Goal: Communication & Community: Answer question/provide support

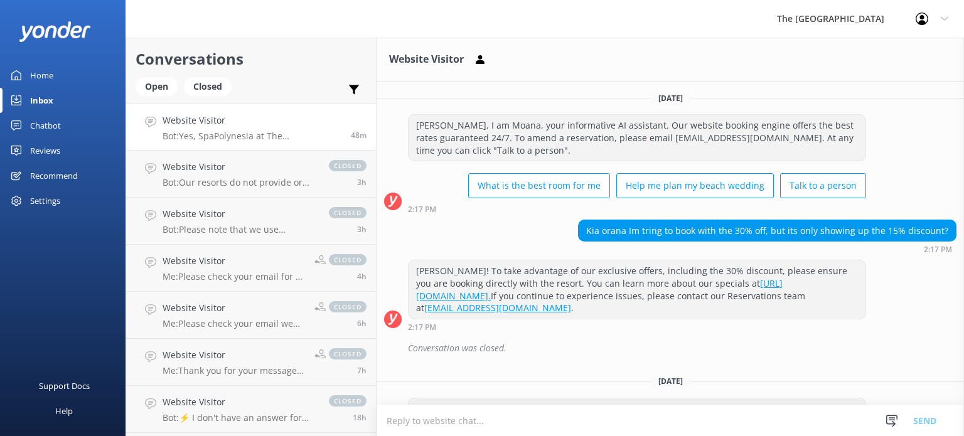
scroll to position [356, 0]
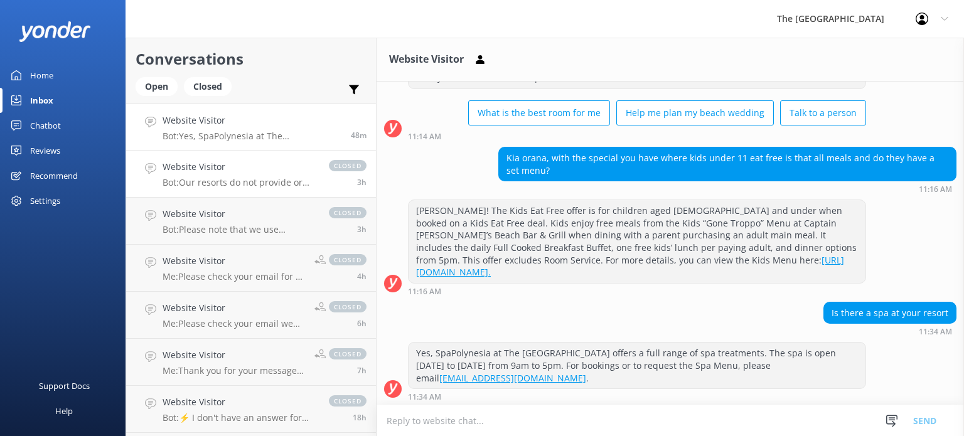
click at [190, 180] on p "Bot: Our resorts do not provide or arrange transportation services, including a…" at bounding box center [240, 182] width 154 height 11
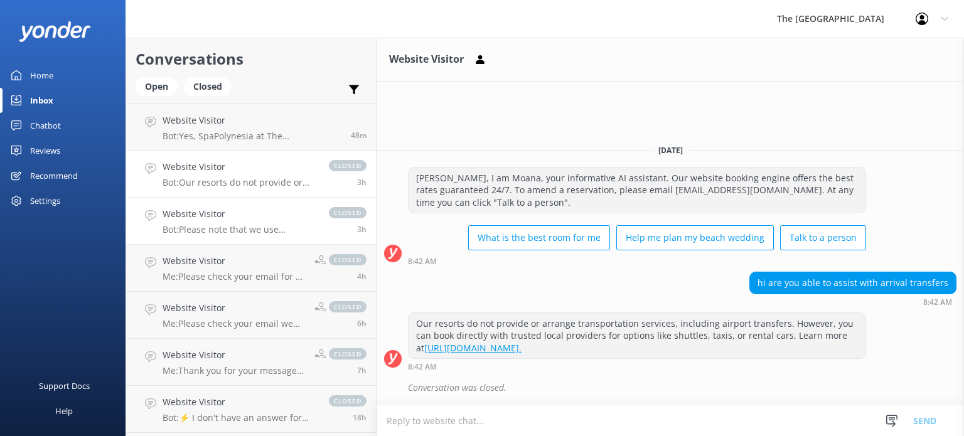
click at [196, 227] on p "Bot: Please note that we use dynamic pricing, which means our rates change depe…" at bounding box center [240, 229] width 154 height 11
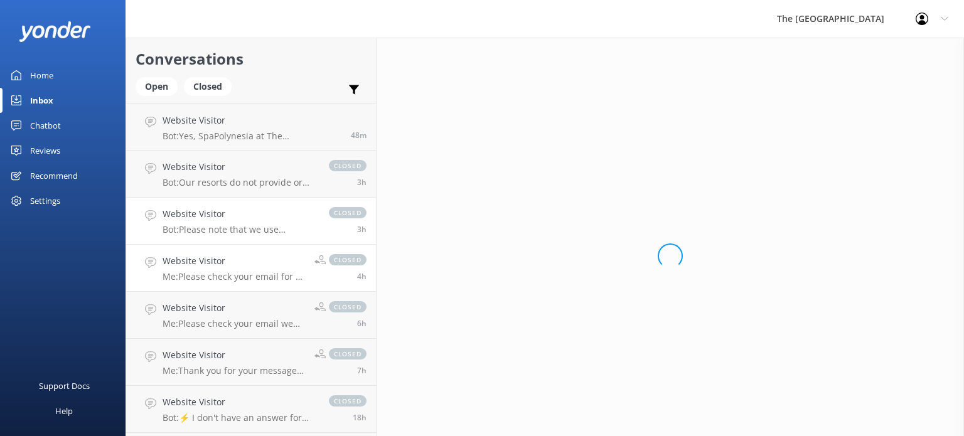
click at [198, 275] on p "Me: Please check your email for a response that has been sent" at bounding box center [234, 276] width 142 height 11
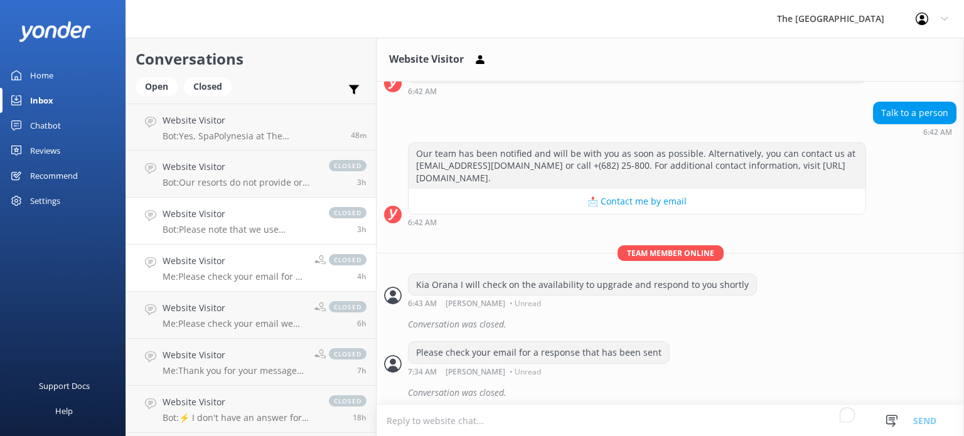
scroll to position [483, 0]
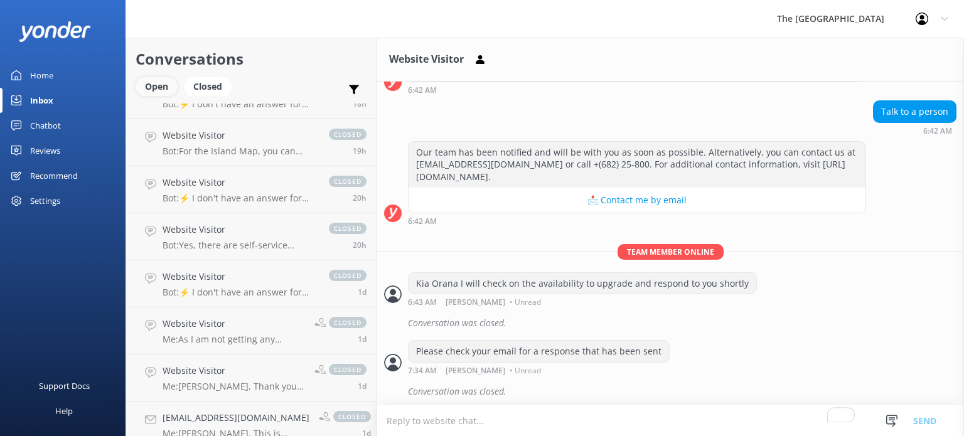
click at [163, 82] on div "Open" at bounding box center [157, 86] width 42 height 19
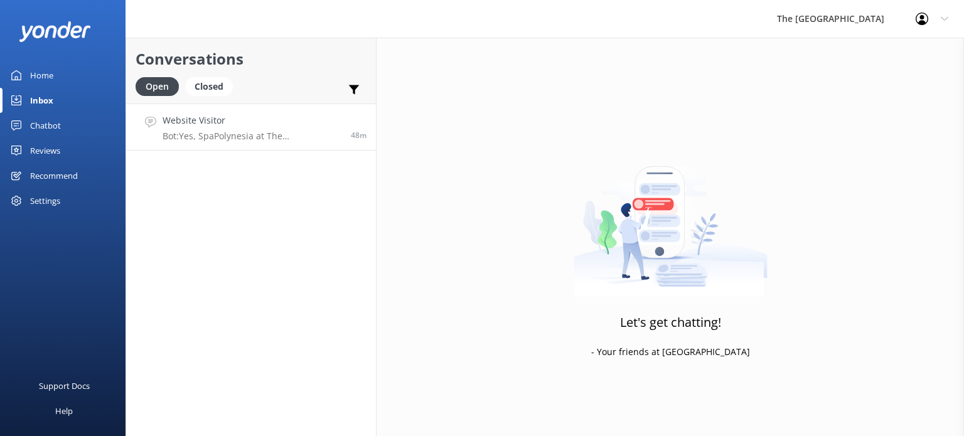
click at [200, 132] on p "Bot: Yes, SpaPolynesia at The [GEOGRAPHIC_DATA] offers a full range of spa trea…" at bounding box center [252, 136] width 179 height 11
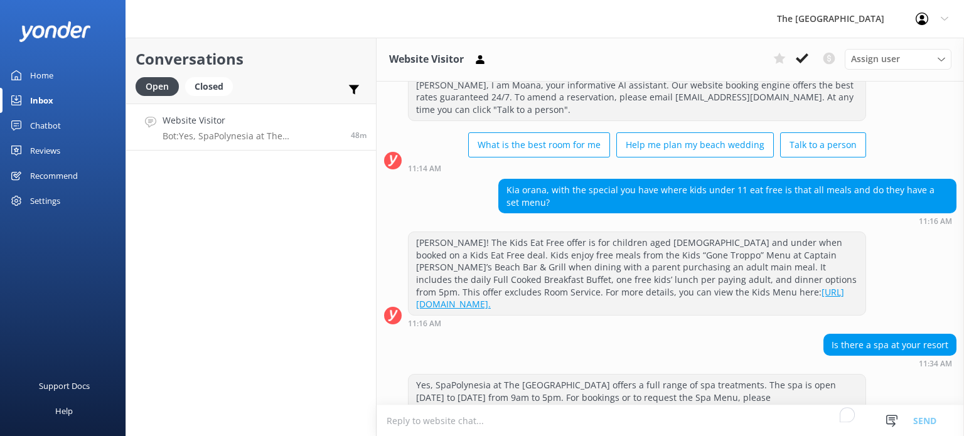
scroll to position [356, 0]
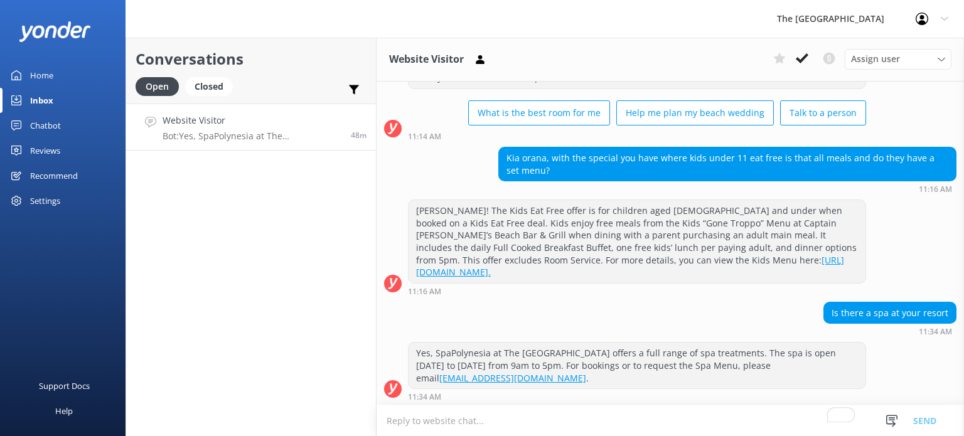
click at [46, 104] on div "Inbox" at bounding box center [41, 100] width 23 height 25
